Goal: Information Seeking & Learning: Find specific fact

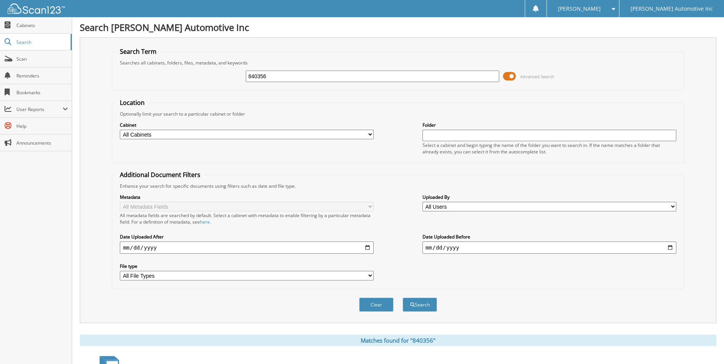
click at [319, 78] on input "840356" at bounding box center [373, 76] width 254 height 11
type input "423546"
click at [403, 298] on button "Search" at bounding box center [420, 305] width 34 height 14
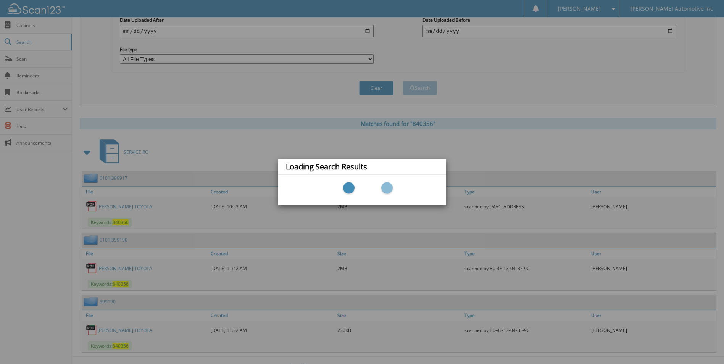
scroll to position [229, 0]
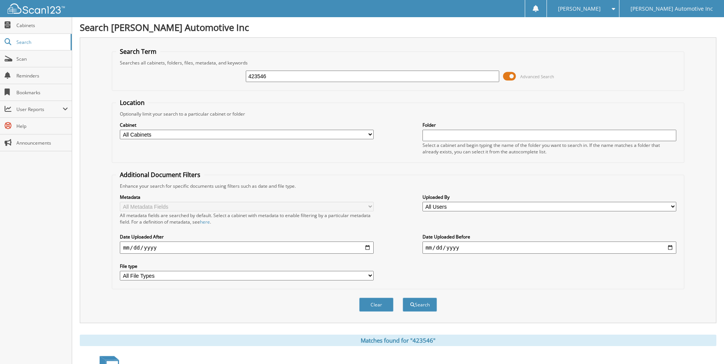
click at [513, 78] on span at bounding box center [509, 76] width 13 height 11
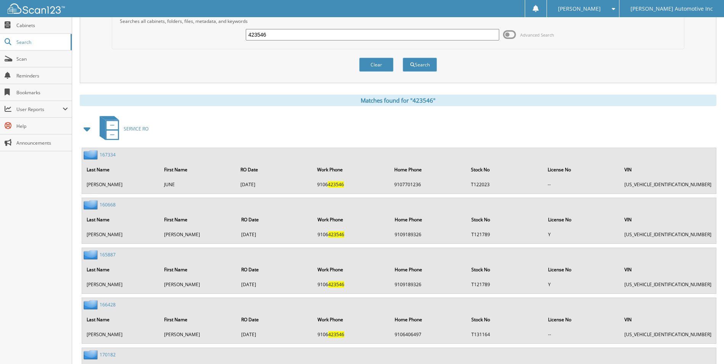
scroll to position [194, 0]
